Goal: Task Accomplishment & Management: Manage account settings

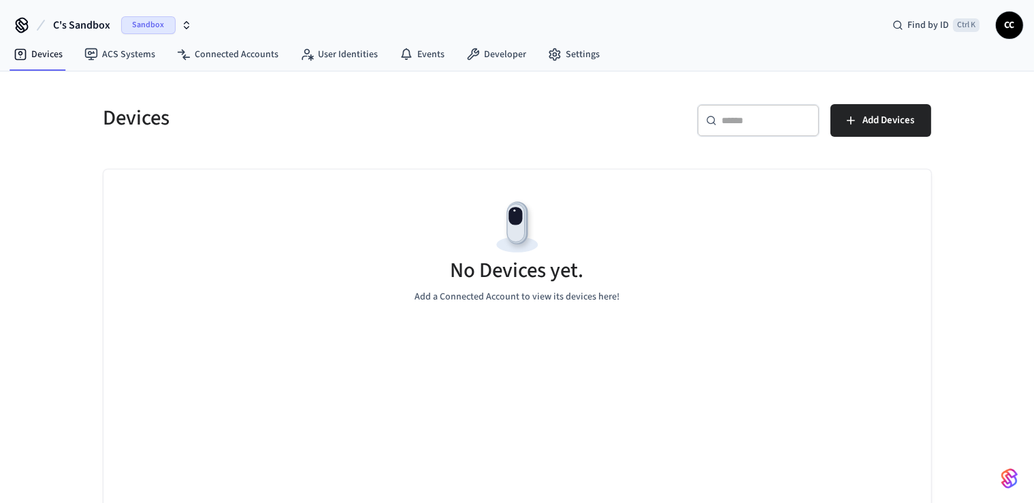
click at [253, 95] on div "Devices" at bounding box center [298, 118] width 422 height 60
click at [342, 114] on h5 "Devices" at bounding box center [306, 118] width 406 height 28
click at [867, 129] on button "Add Devices" at bounding box center [880, 120] width 101 height 33
click at [138, 25] on span "Sandbox" at bounding box center [148, 25] width 54 height 18
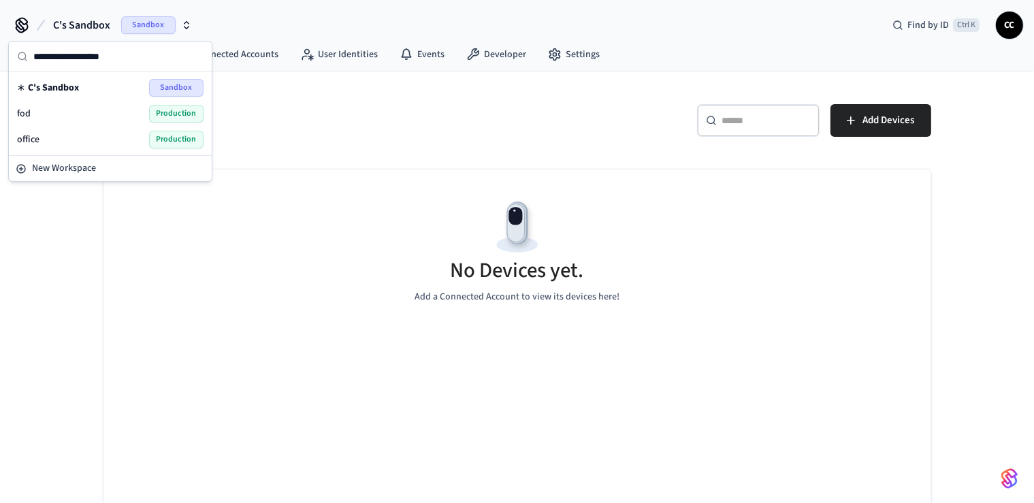
click at [39, 139] on div "office Production" at bounding box center [110, 140] width 187 height 18
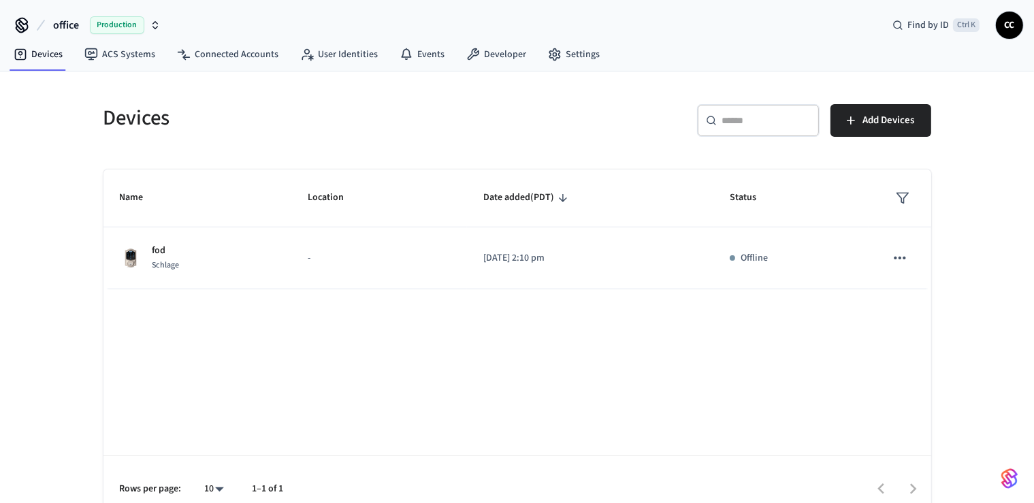
click at [578, 131] on div "​ ​ Add Devices" at bounding box center [729, 126] width 406 height 44
click at [852, 127] on button "Add Devices" at bounding box center [880, 120] width 101 height 33
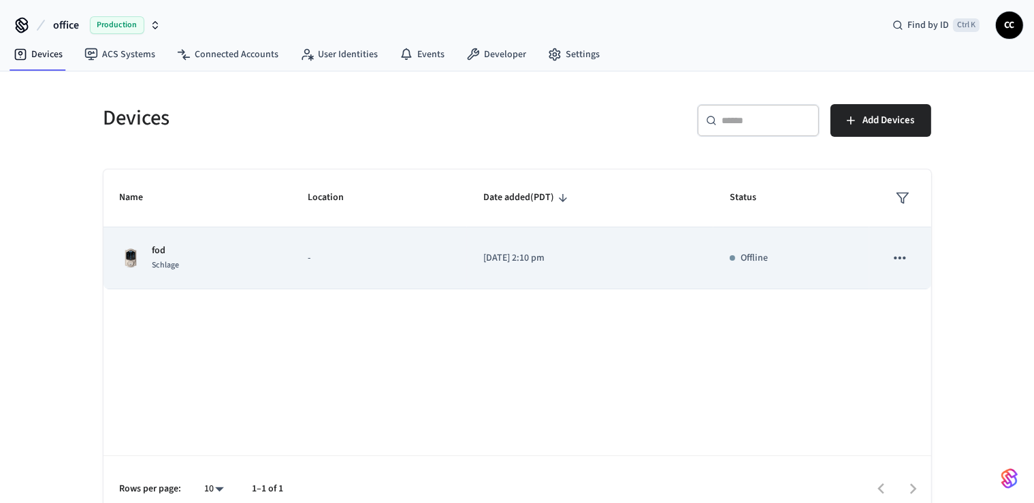
click at [890, 255] on button "sticky table" at bounding box center [900, 258] width 29 height 29
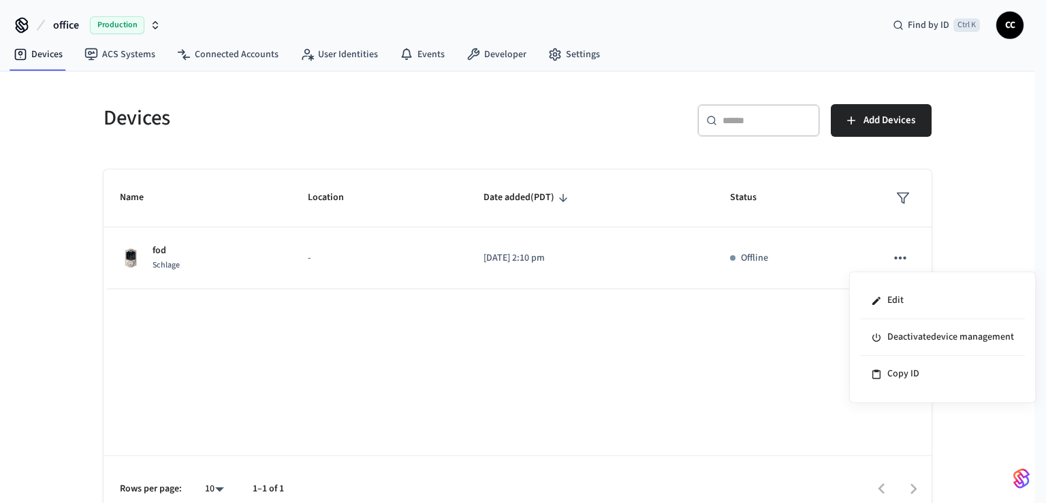
click at [99, 23] on div at bounding box center [523, 251] width 1046 height 503
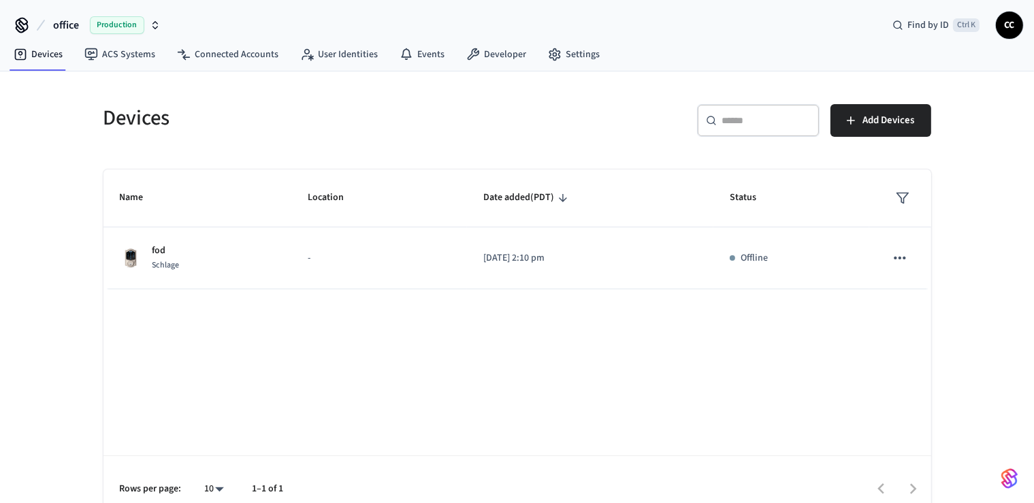
click at [139, 27] on span "Production" at bounding box center [117, 25] width 54 height 18
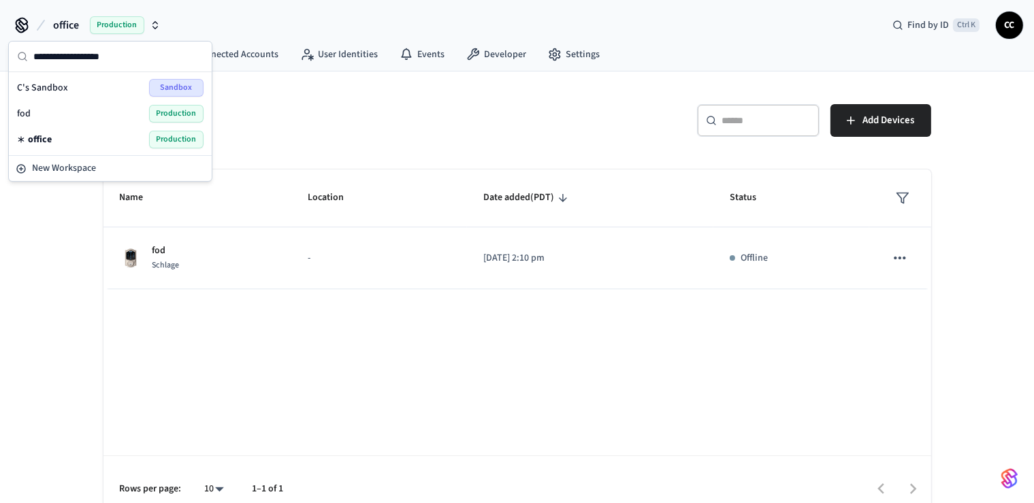
click at [185, 140] on span "Production" at bounding box center [176, 140] width 54 height 18
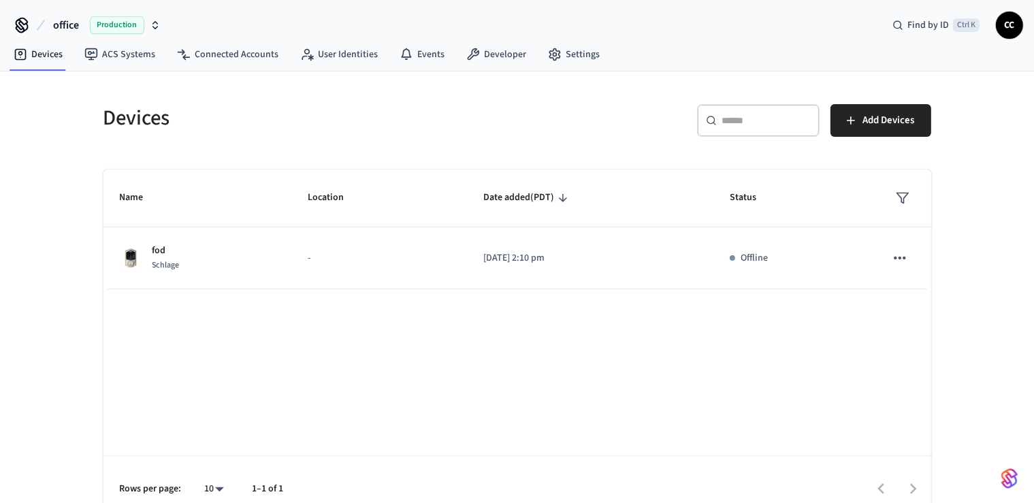
click at [118, 31] on span "Production" at bounding box center [117, 25] width 54 height 18
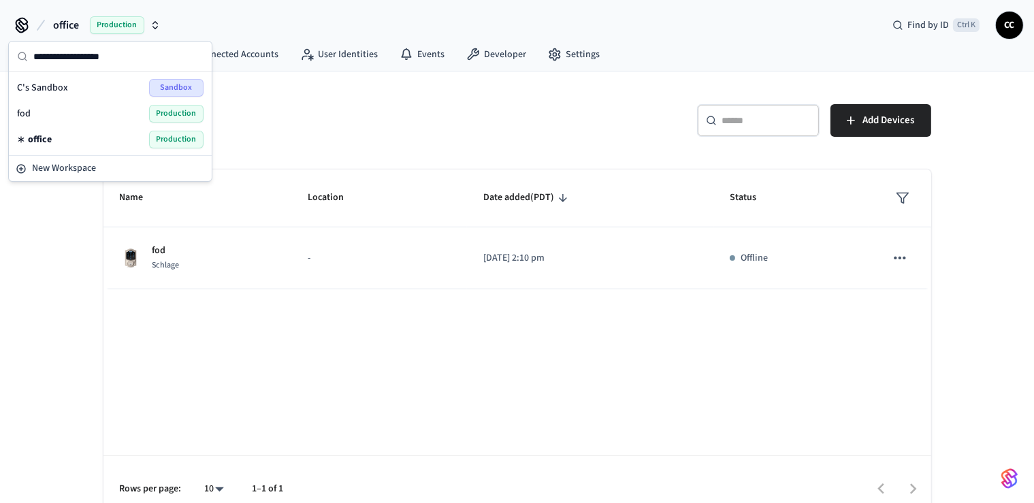
click at [157, 114] on span "Production" at bounding box center [176, 114] width 54 height 18
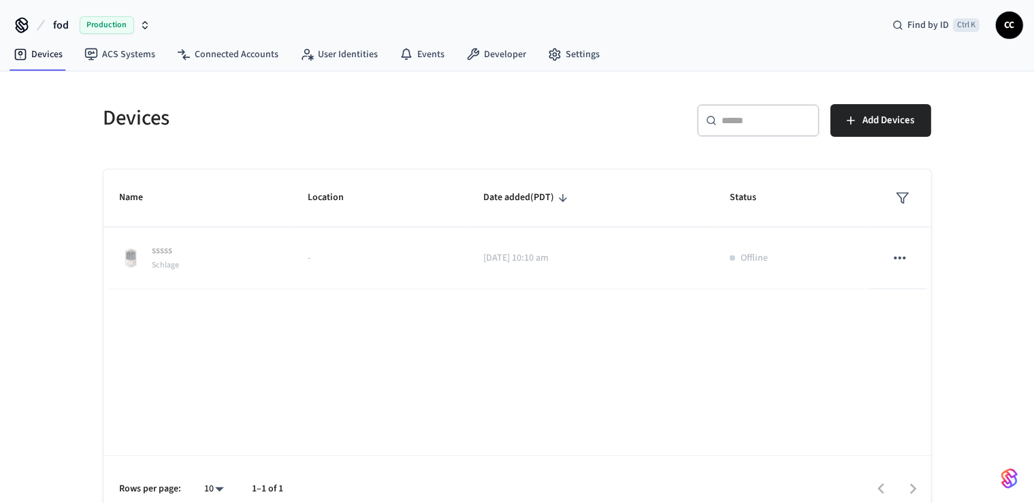
click at [108, 25] on span "Production" at bounding box center [107, 25] width 54 height 18
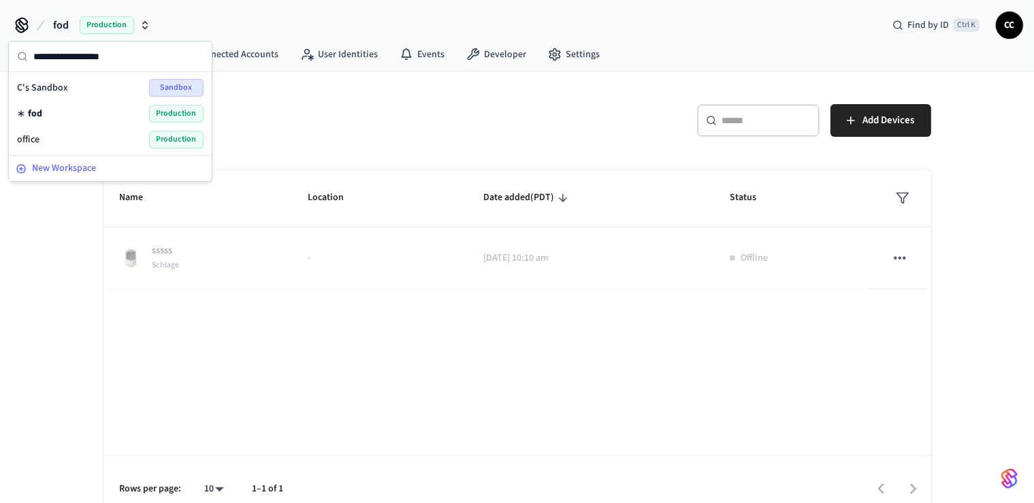
click at [75, 170] on span "New Workspace" at bounding box center [64, 168] width 64 height 14
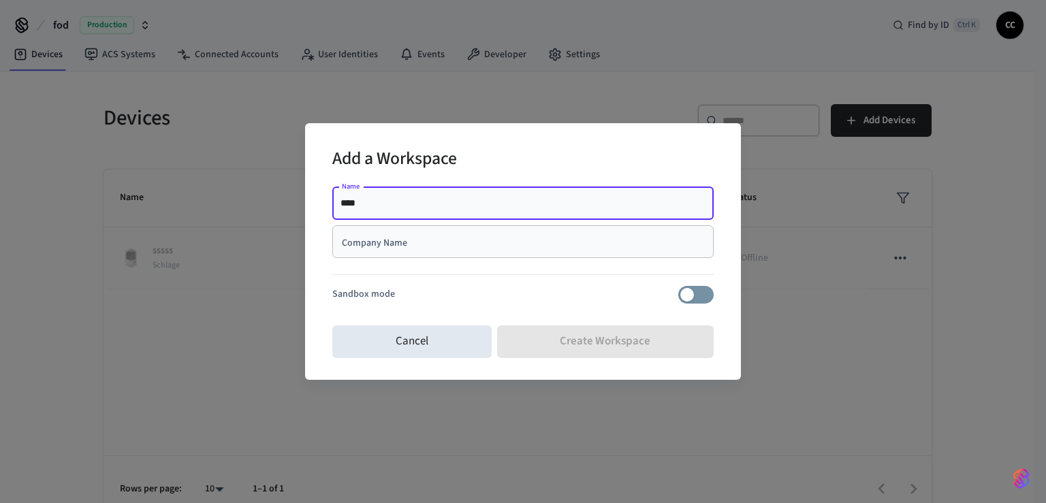
type input "****"
click at [441, 284] on div at bounding box center [522, 277] width 381 height 17
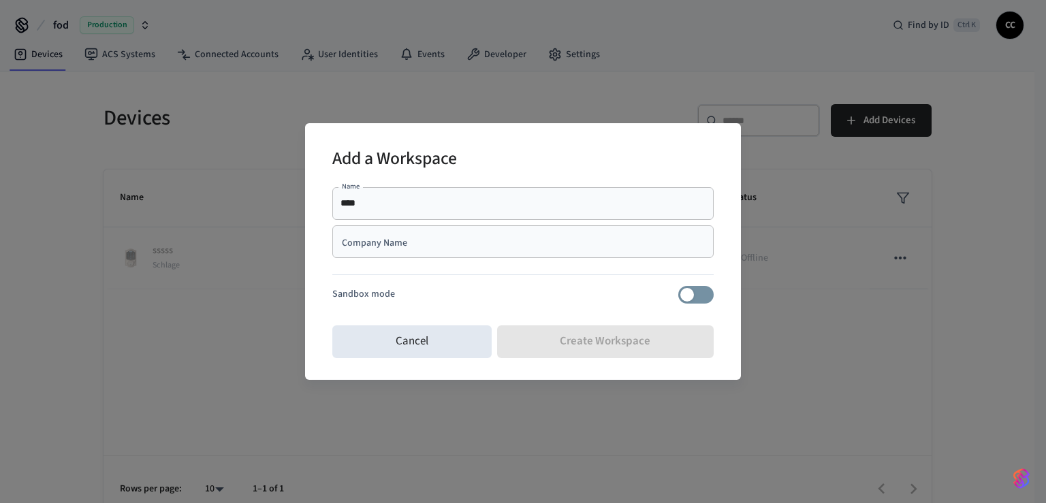
click at [592, 354] on div "Cancel Create Workspace" at bounding box center [522, 342] width 381 height 44
click at [590, 341] on div "Cancel Create Workspace" at bounding box center [522, 342] width 381 height 44
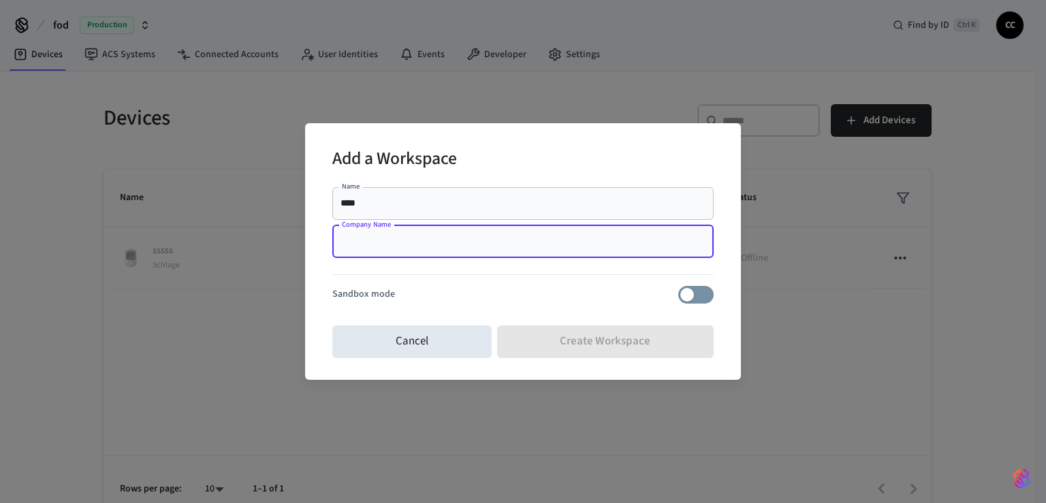
click at [450, 247] on input "Company Name" at bounding box center [522, 242] width 365 height 14
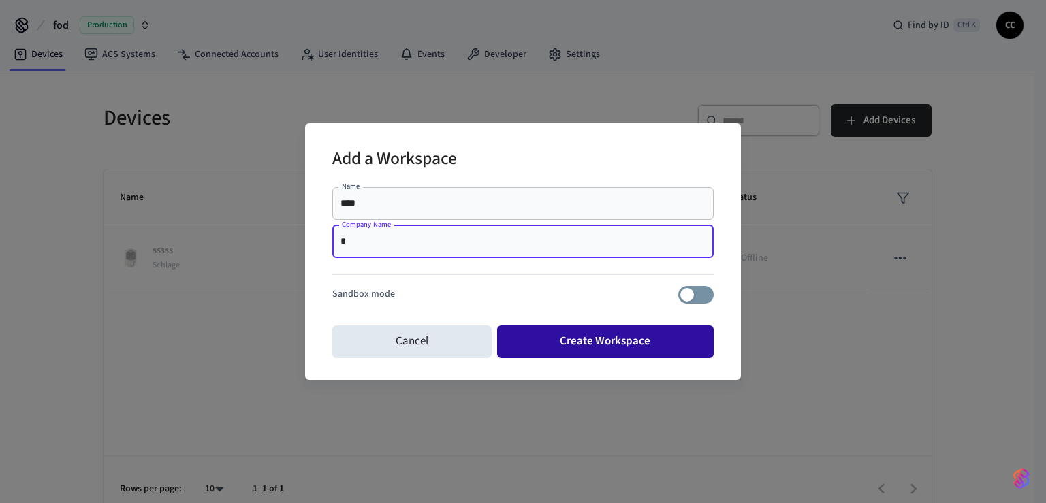
type input "*"
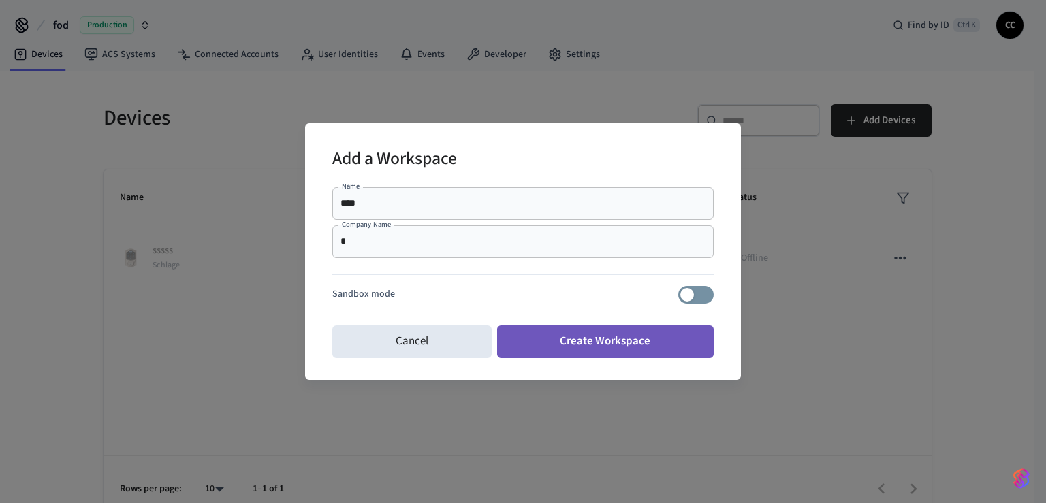
click at [586, 346] on button "Create Workspace" at bounding box center [605, 341] width 217 height 33
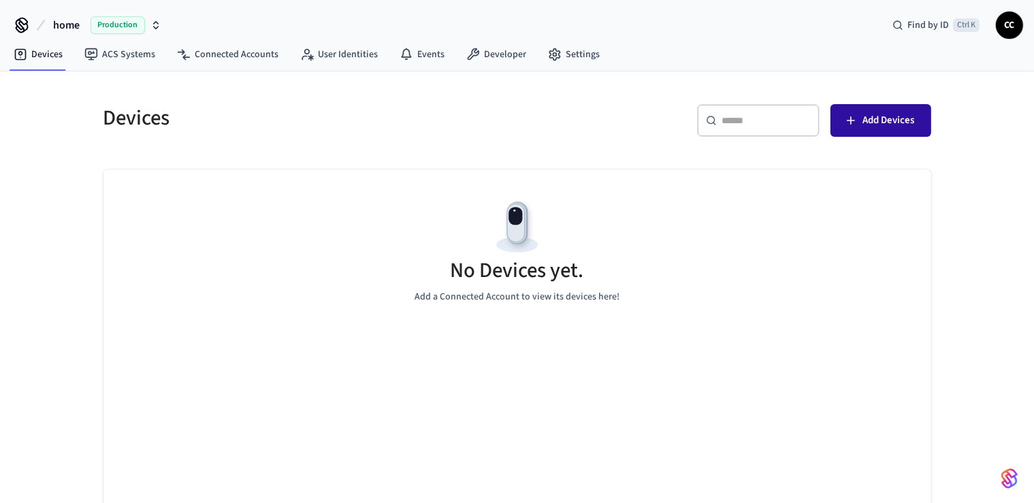
click at [875, 118] on span "Add Devices" at bounding box center [889, 121] width 52 height 18
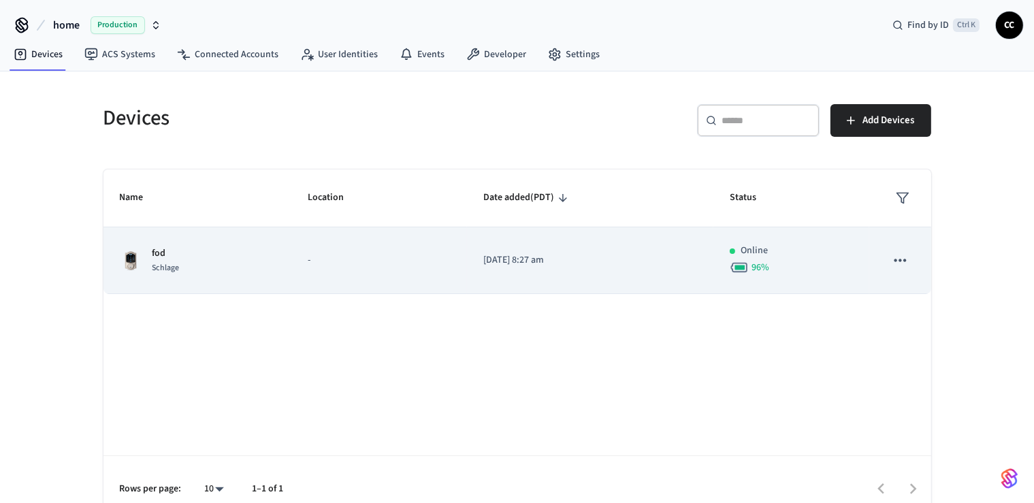
click at [877, 263] on td "sticky table" at bounding box center [899, 260] width 61 height 67
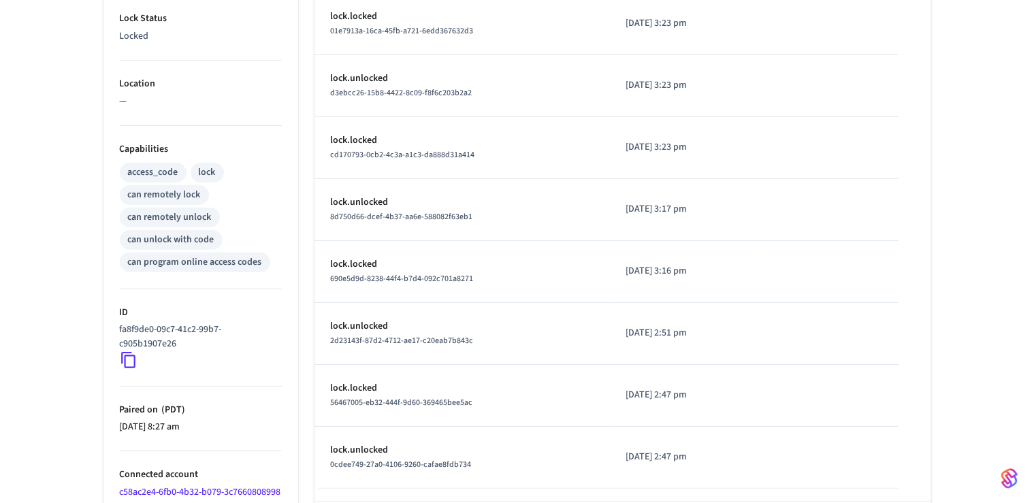
scroll to position [503, 0]
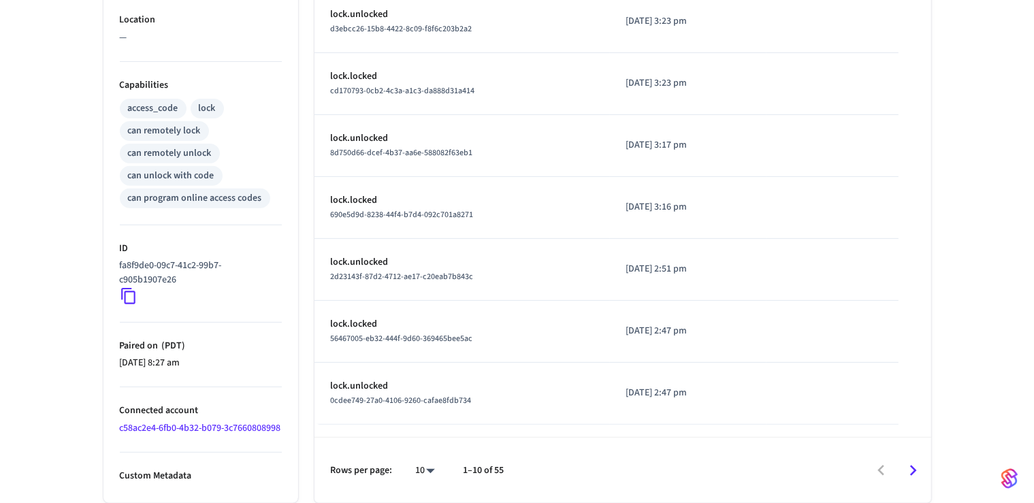
click at [131, 287] on icon at bounding box center [129, 296] width 18 height 18
click at [126, 287] on icon at bounding box center [129, 296] width 18 height 18
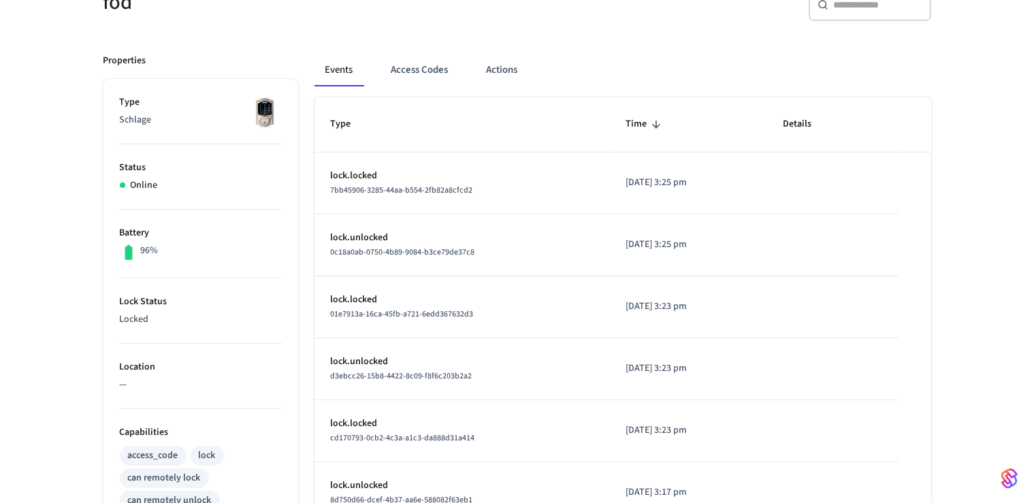
scroll to position [0, 0]
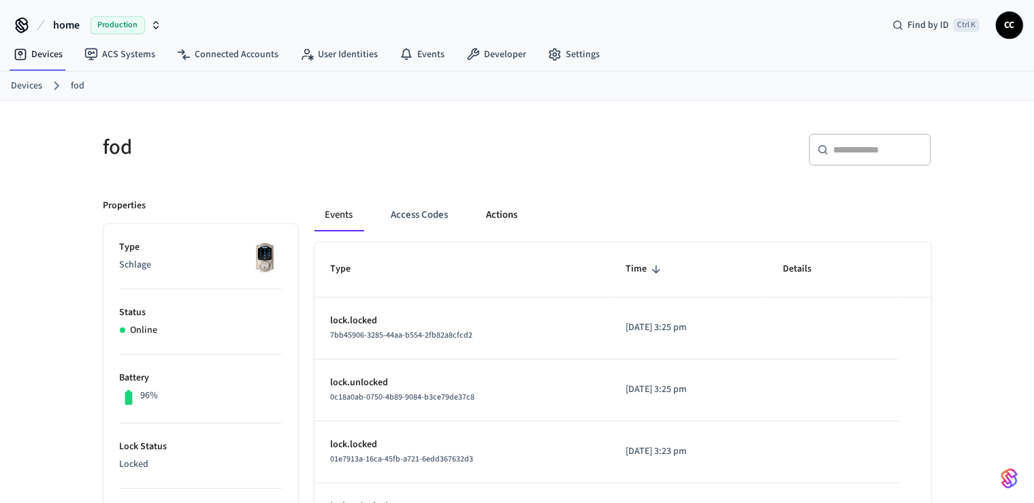
click at [491, 219] on button "Actions" at bounding box center [502, 215] width 53 height 33
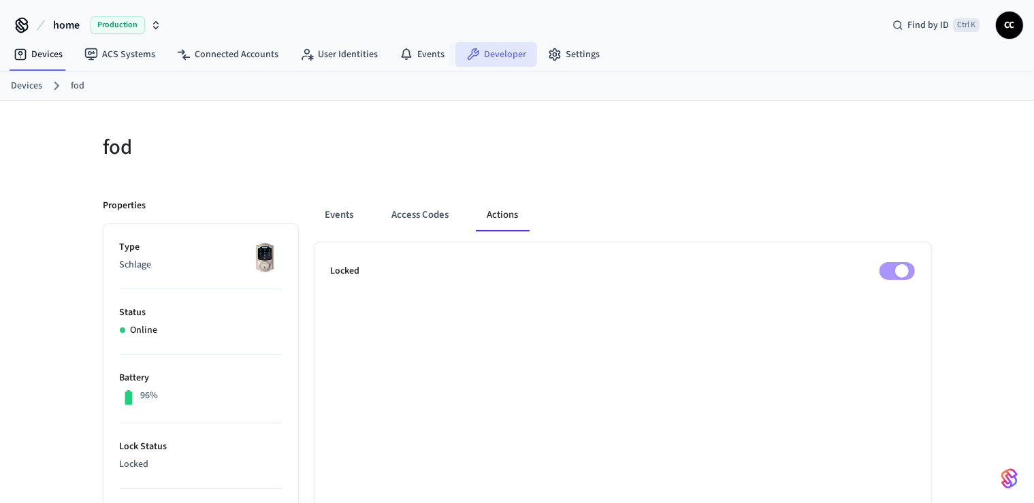
click at [496, 55] on link "Developer" at bounding box center [496, 54] width 82 height 25
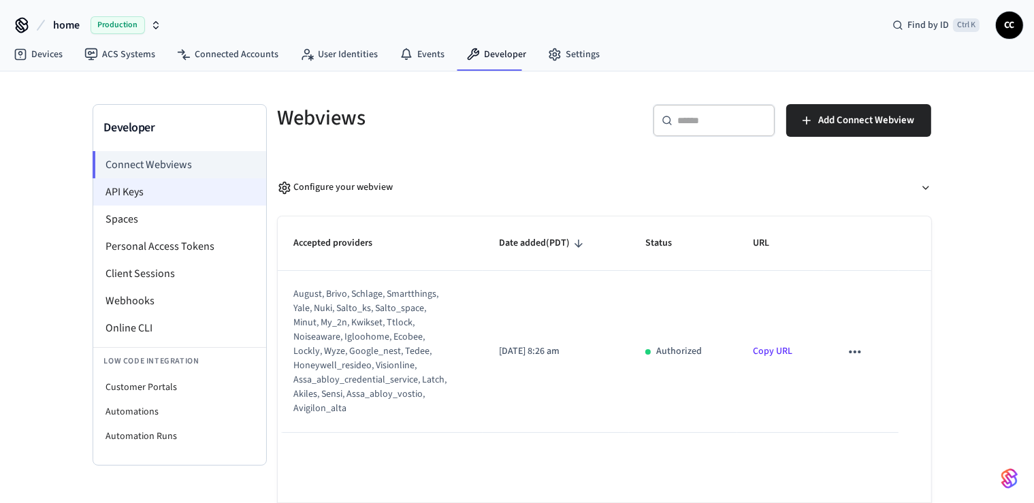
click at [138, 195] on li "API Keys" at bounding box center [179, 191] width 173 height 27
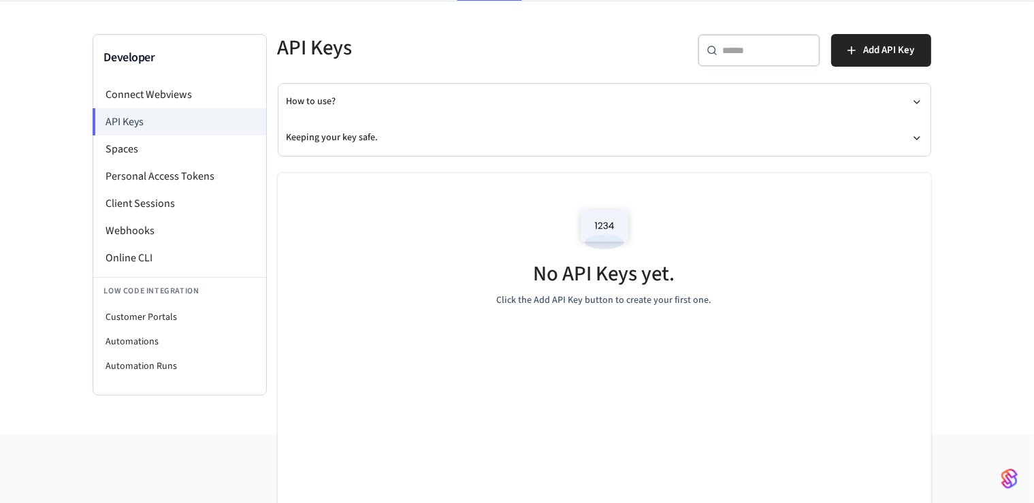
scroll to position [75, 0]
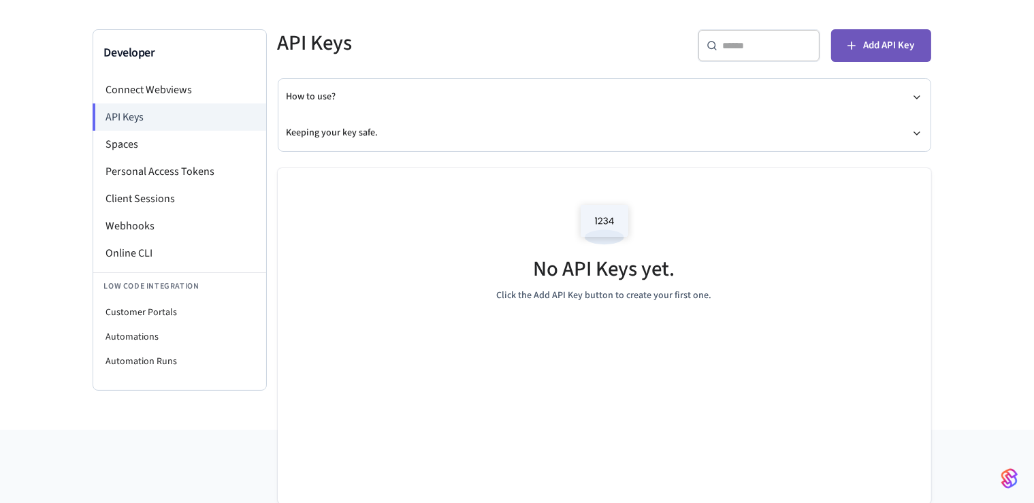
click at [870, 48] on span "Add API Key" at bounding box center [889, 46] width 51 height 18
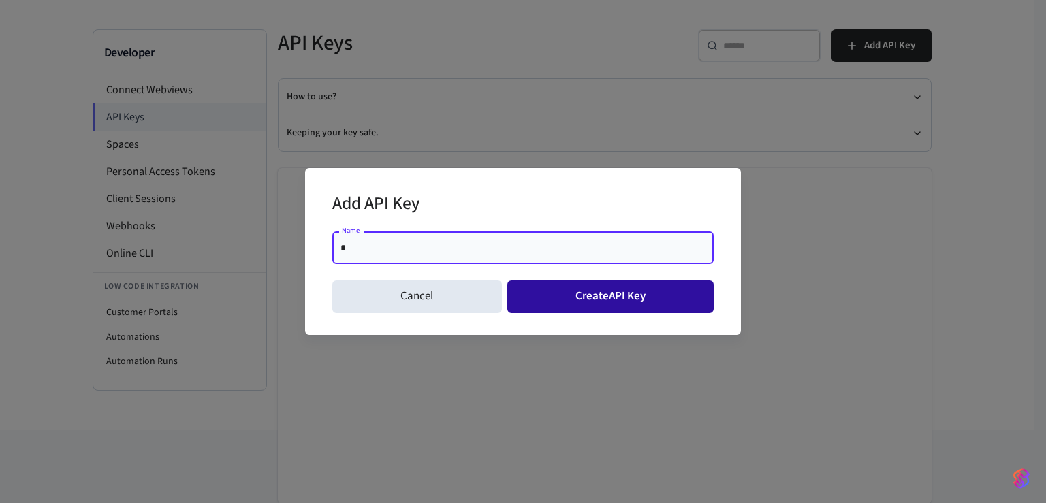
type input "*"
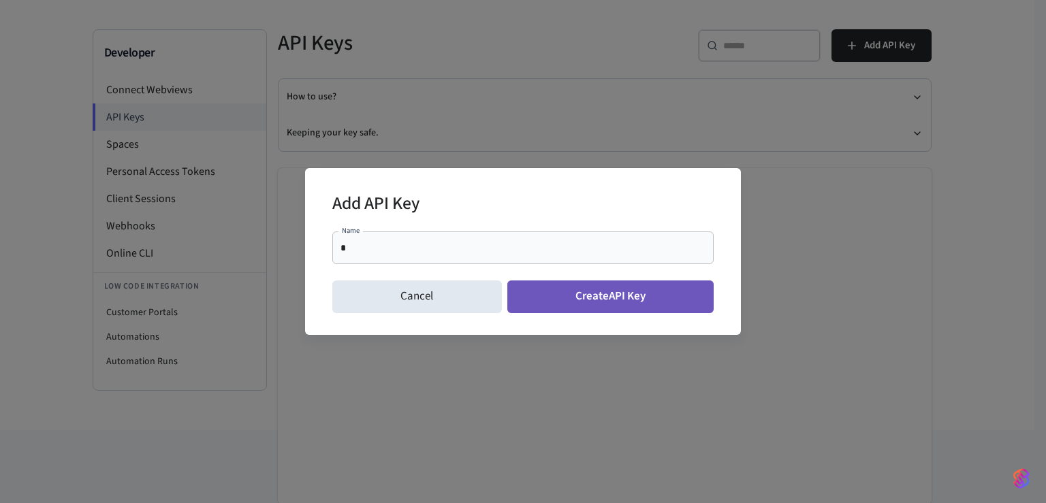
click at [558, 286] on button "Create API Key" at bounding box center [610, 296] width 207 height 33
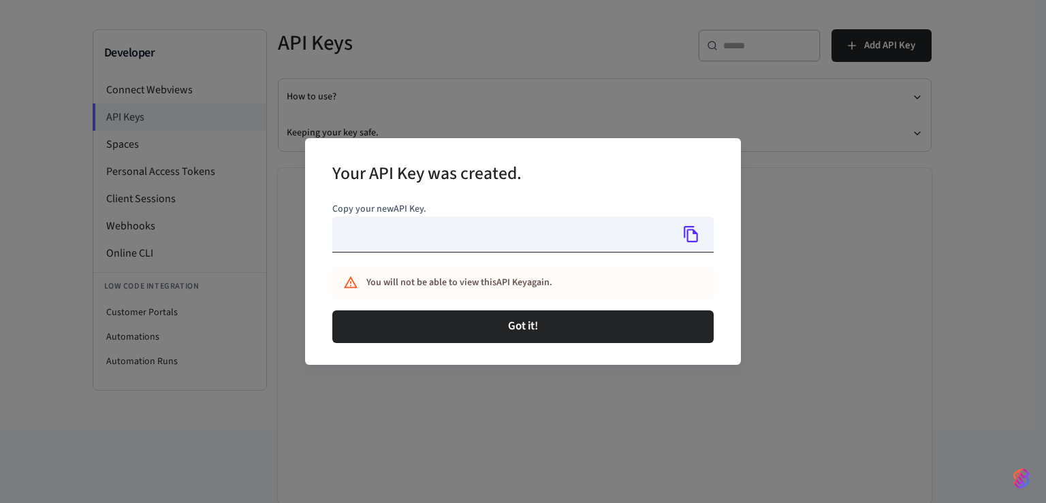
type input "**********"
click at [693, 241] on icon "Copy" at bounding box center [691, 234] width 18 height 18
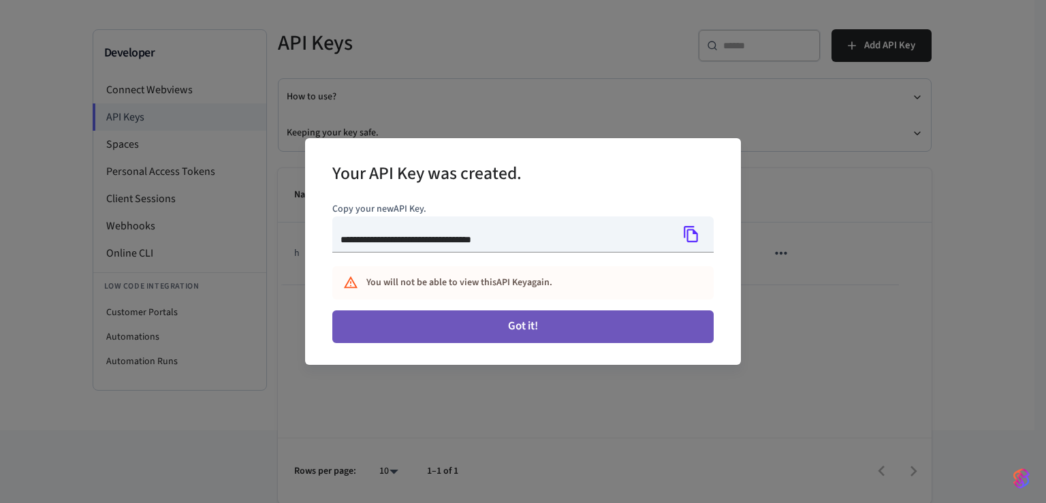
click at [552, 328] on button "Got it!" at bounding box center [522, 326] width 381 height 33
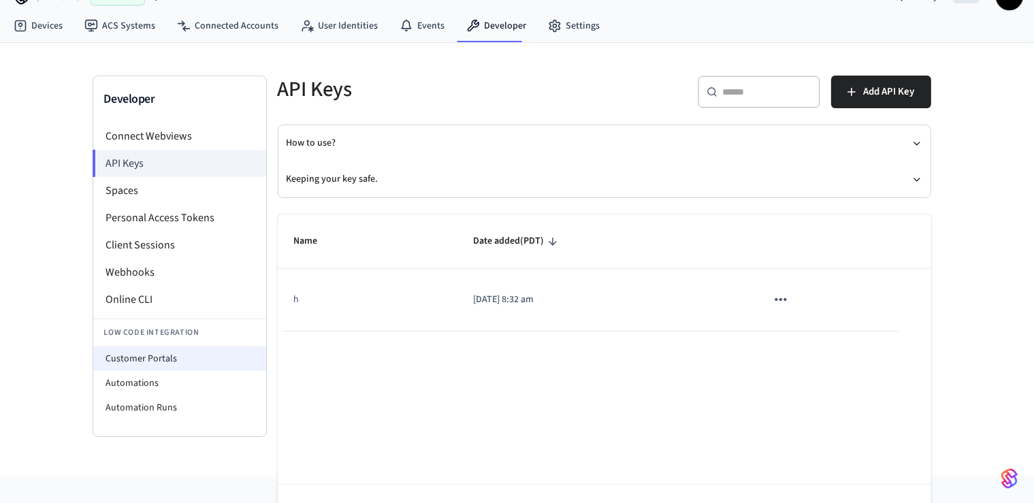
scroll to position [3, 0]
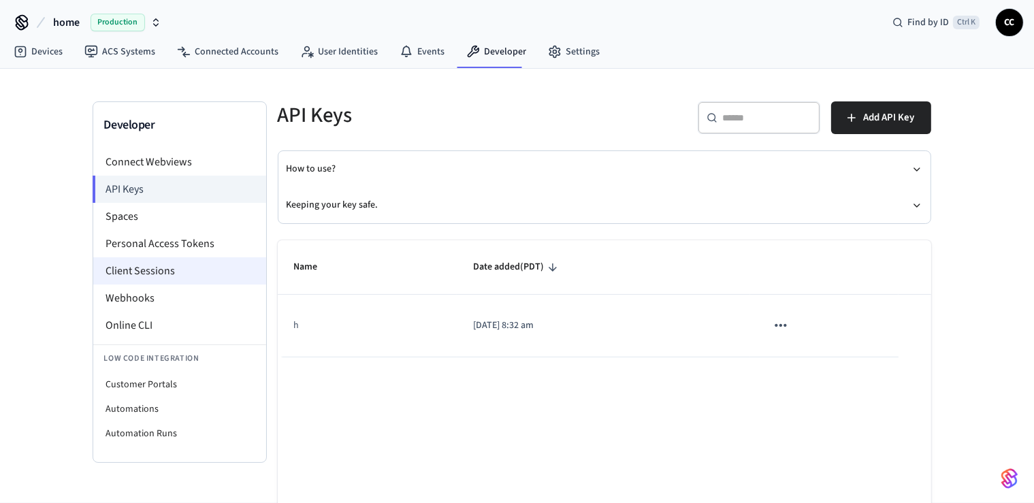
click at [172, 257] on li "Client Sessions" at bounding box center [179, 270] width 173 height 27
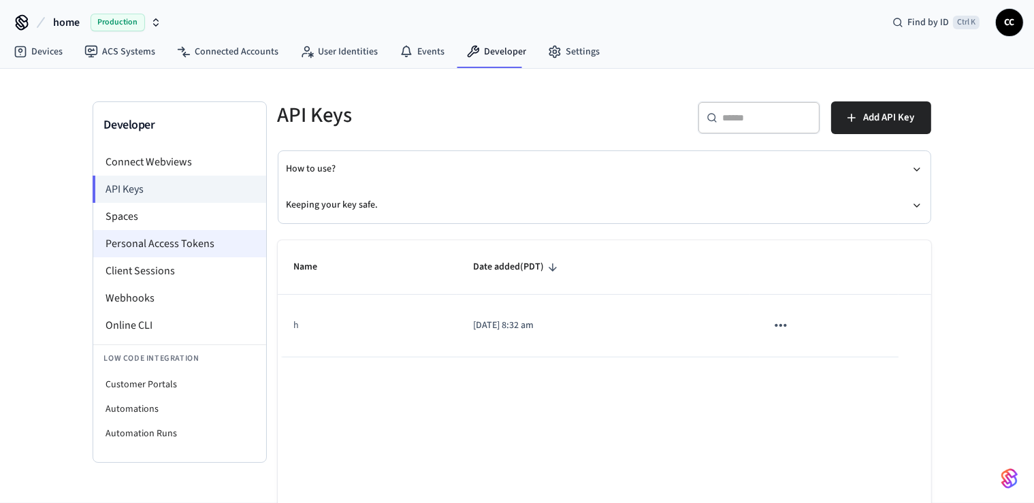
click at [172, 246] on li "Personal Access Tokens" at bounding box center [179, 243] width 173 height 27
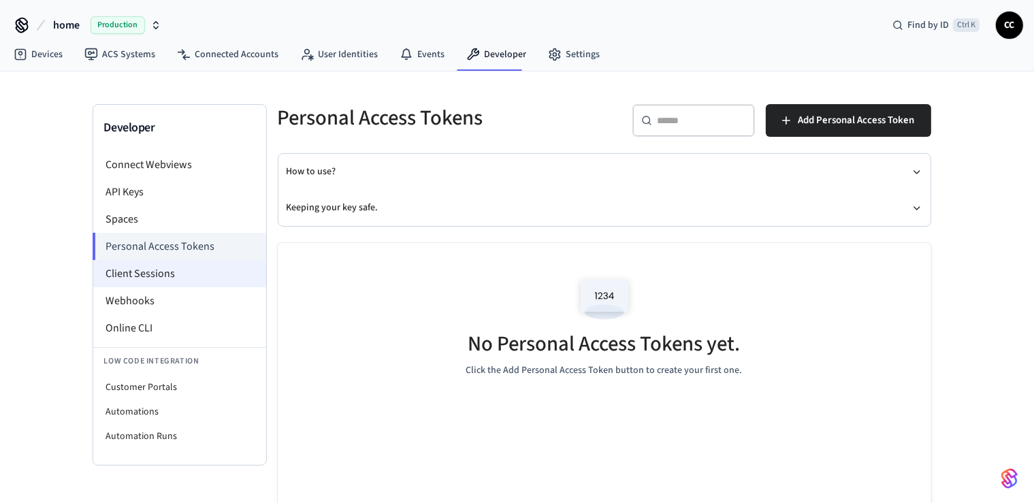
click at [135, 279] on li "Client Sessions" at bounding box center [179, 273] width 173 height 27
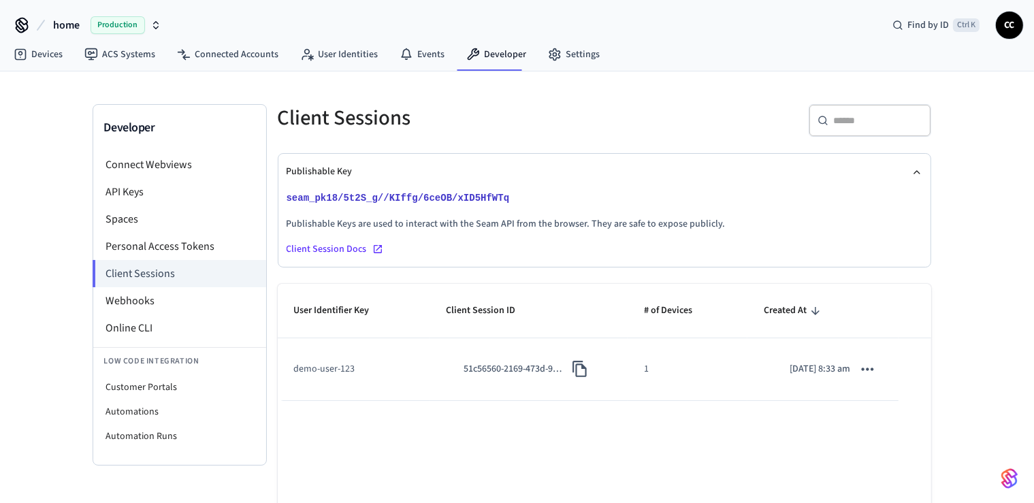
click at [376, 251] on icon at bounding box center [377, 249] width 11 height 11
